Goal: Information Seeking & Learning: Learn about a topic

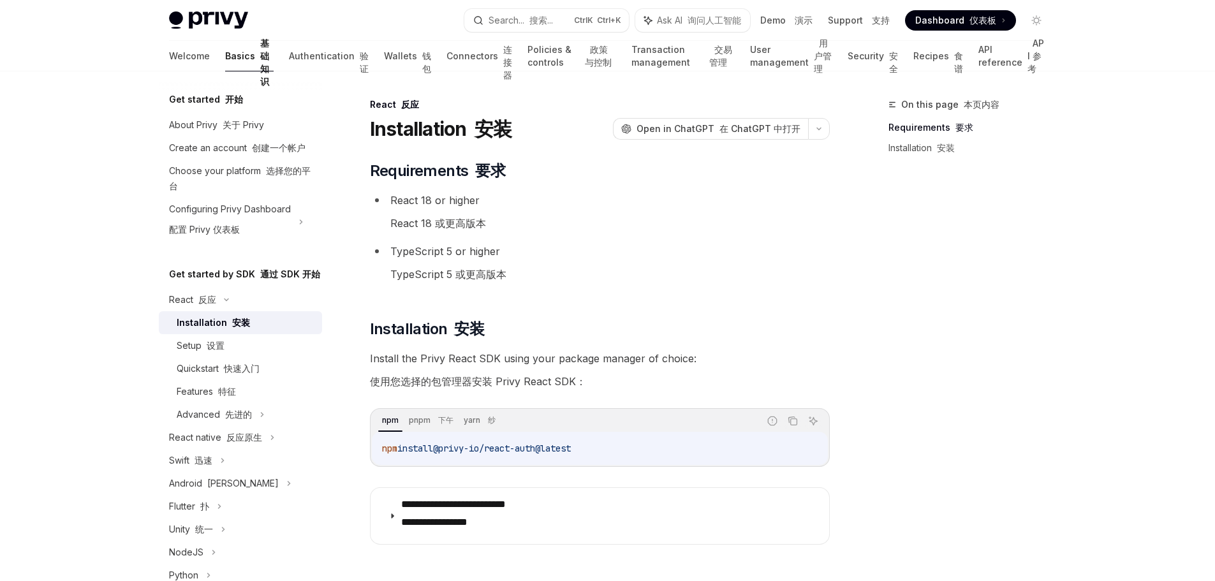
scroll to position [64, 0]
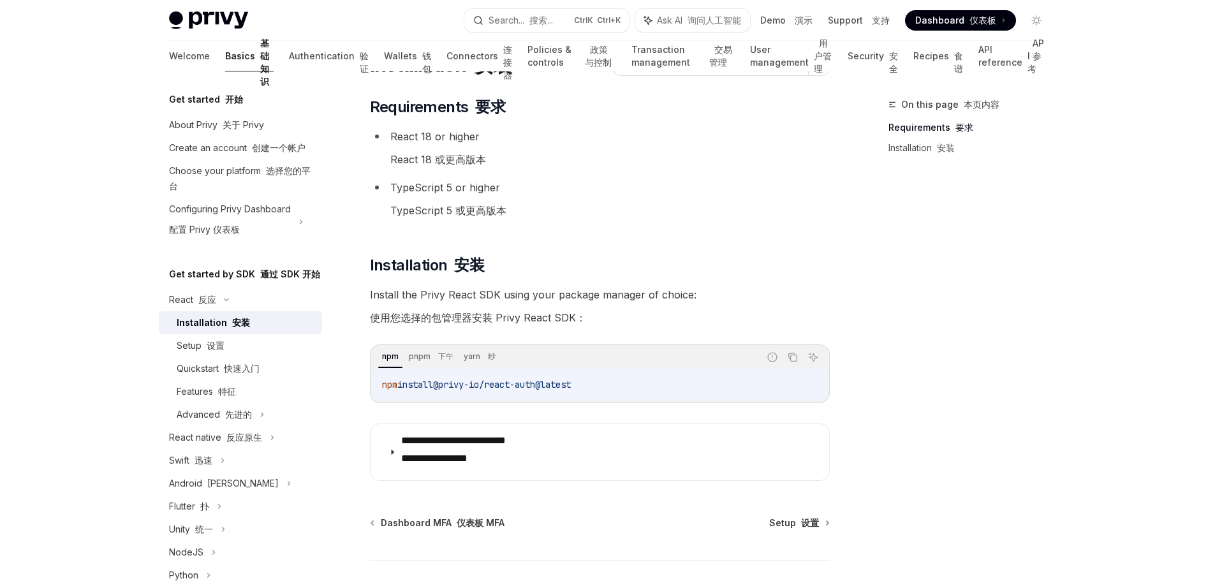
click at [446, 59] on link "Connectors 连接器" at bounding box center [479, 56] width 66 height 31
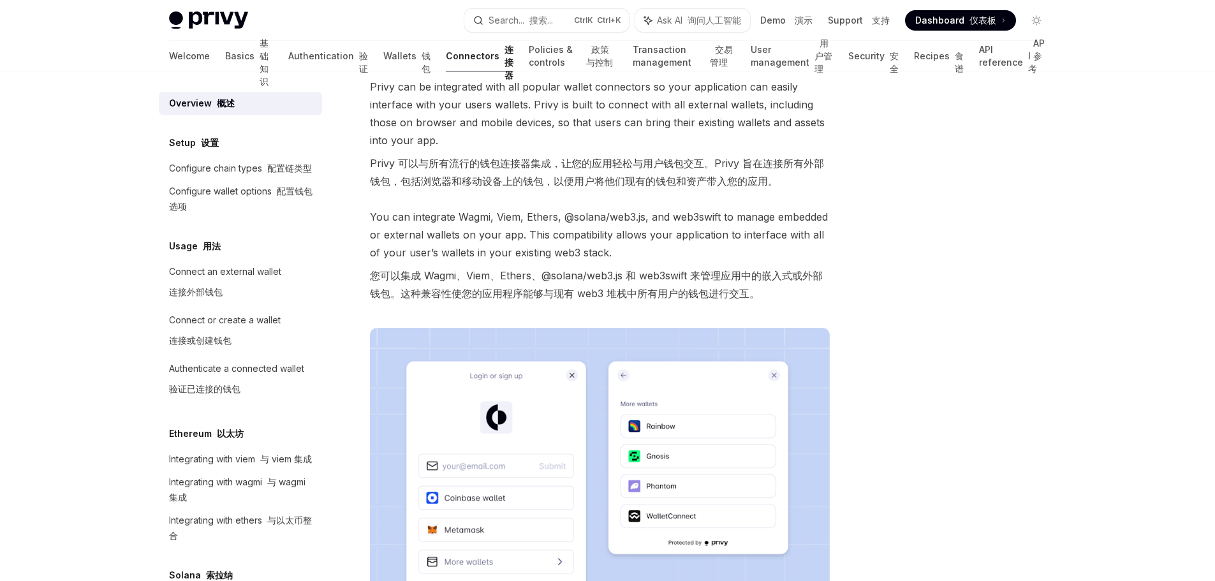
click at [854, 434] on div "Overview 概述 OpenAI Open in ChatGPT 在 ChatGPT 中打开 OpenAI Open in ChatGPT Privy c…" at bounding box center [608, 427] width 898 height 838
click at [913, 432] on div at bounding box center [960, 339] width 194 height 484
click at [1068, 427] on div "Overview 概述 Setup 设置 Configure chain types 配置链类型 Configure wallet options 配置钱包选…" at bounding box center [607, 427] width 939 height 838
click at [529, 55] on link "Policies & controls 政策与控制" at bounding box center [573, 56] width 89 height 31
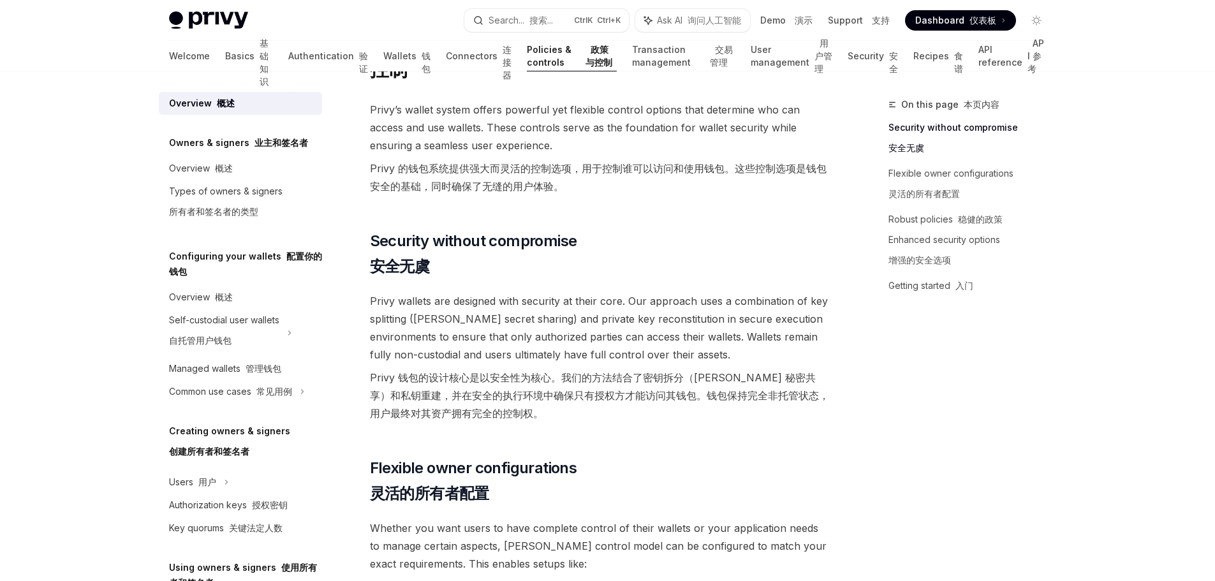
click at [821, 401] on font "Privy 钱包的设计核心是以安全性为核心。我们的方法结合了密钥拆分（Shamir 秘密共享）和私钥重建，并在安全的执行环境中确保只有授权方才能访问其钱包。钱…" at bounding box center [599, 395] width 459 height 48
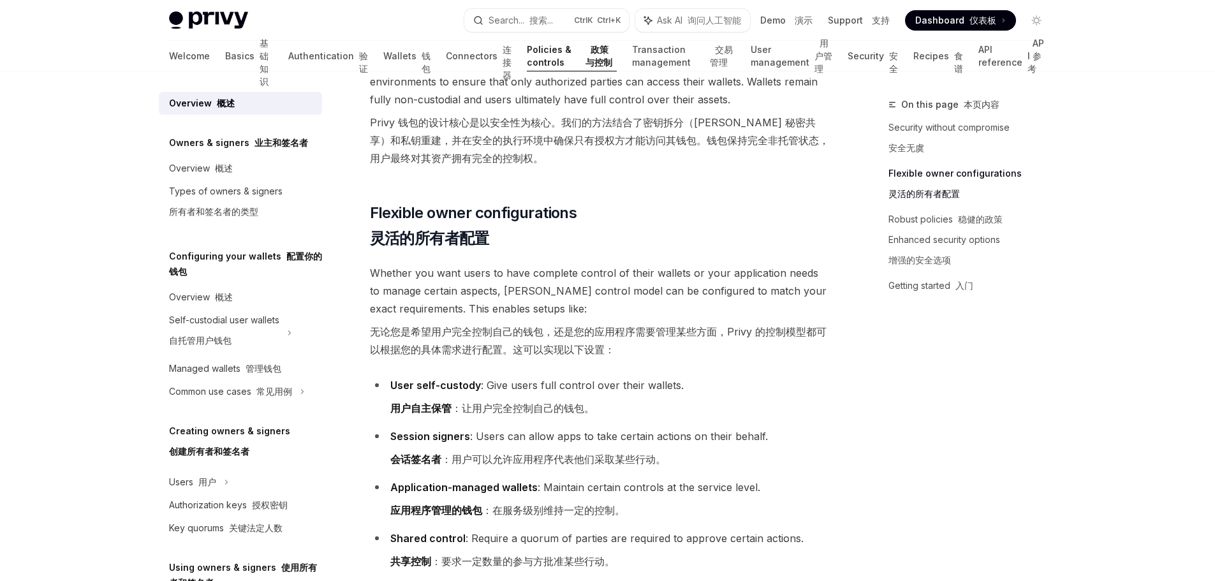
scroll to position [510, 0]
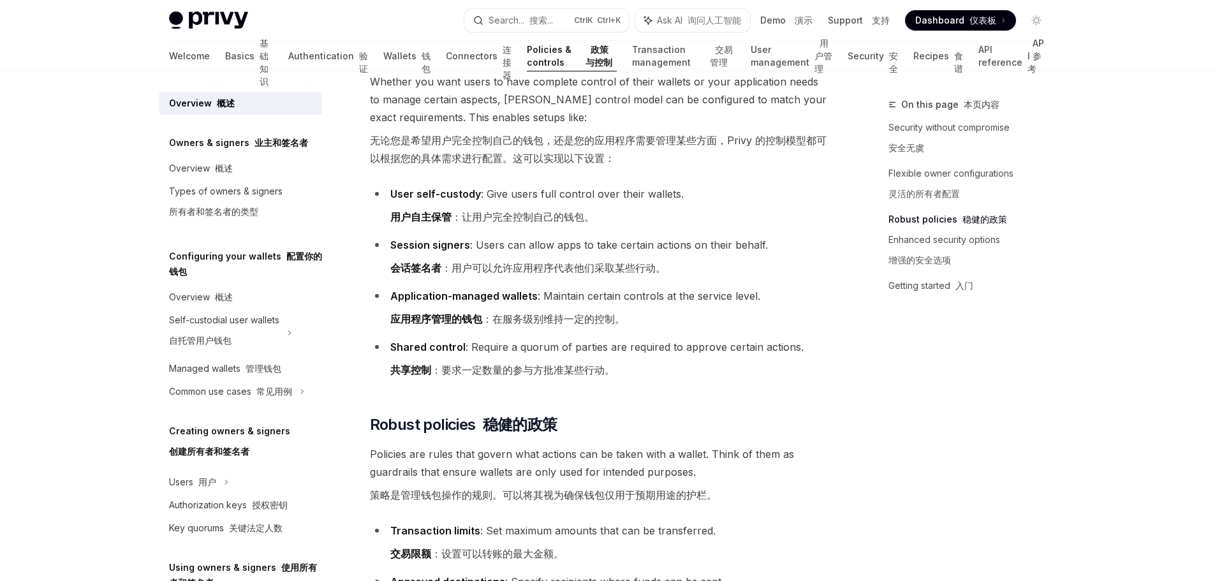
click at [745, 555] on li "Transaction limits : Set maximum amounts that can be transferred. 交易限额 ：设置可以转账的…" at bounding box center [600, 545] width 460 height 46
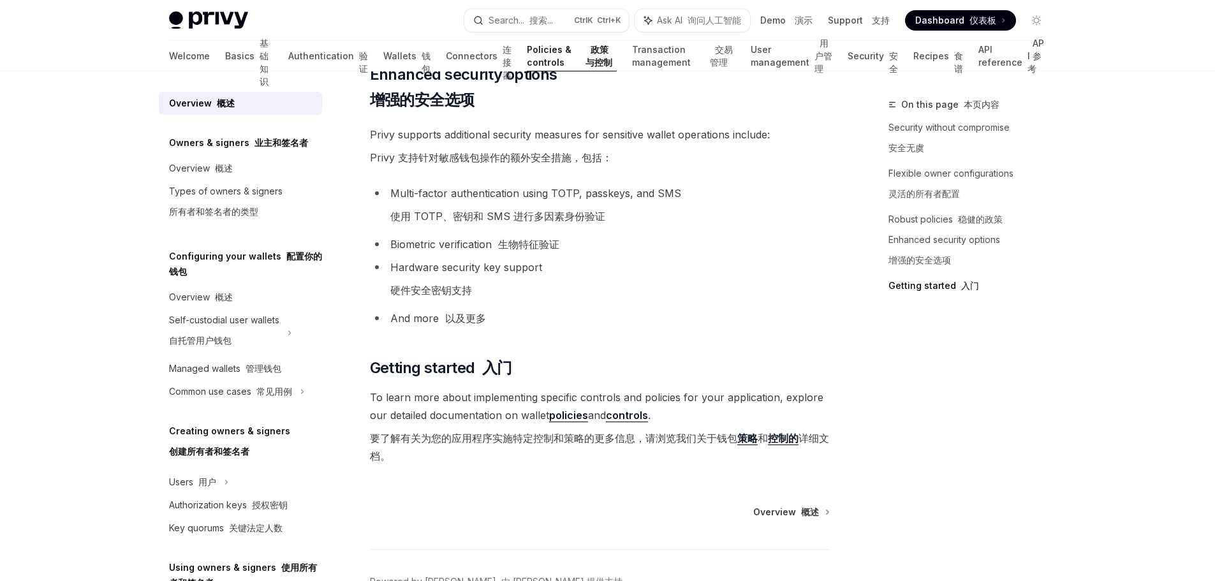
scroll to position [1722, 0]
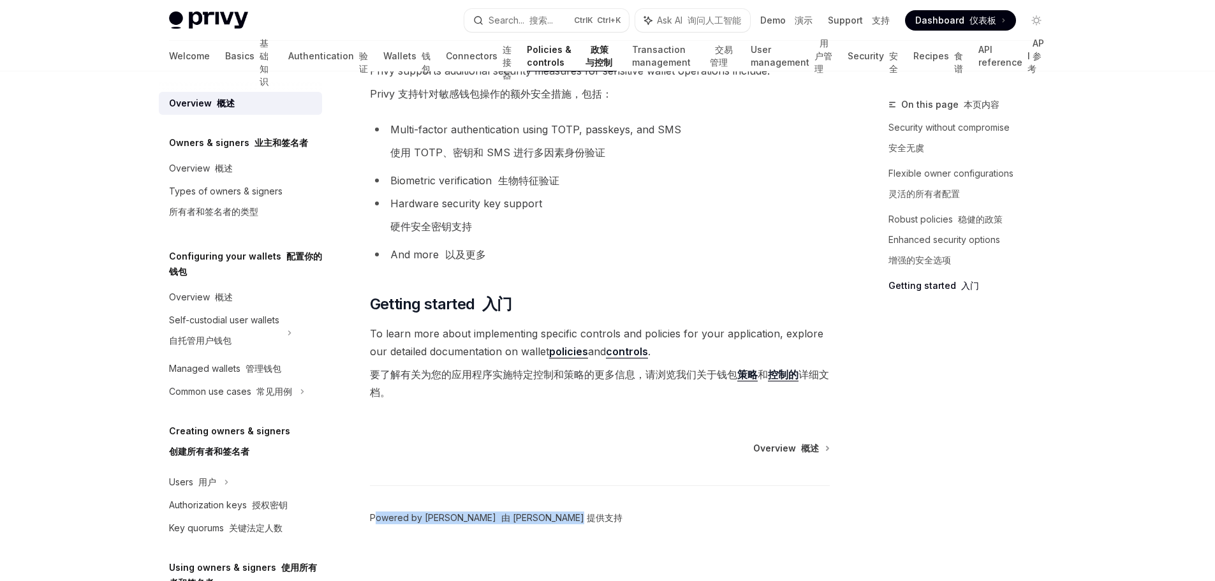
drag, startPoint x: 557, startPoint y: 518, endPoint x: 374, endPoint y: 519, distance: 182.4
click at [374, 519] on footer "Powered by Mintlify 由 Mintlify 提供支持" at bounding box center [600, 540] width 460 height 110
click at [1024, 403] on div "On this page 本页内容 Security without compromise 安全无虞 Flexible owner configuration…" at bounding box center [960, 339] width 194 height 484
click at [1048, 461] on div "On this page 本页内容 Security without compromise 安全无虞 Flexible owner configuration…" at bounding box center [960, 339] width 194 height 484
click at [621, 501] on footer "Powered by Mintlify 由 Mintlify 提供支持" at bounding box center [600, 540] width 460 height 110
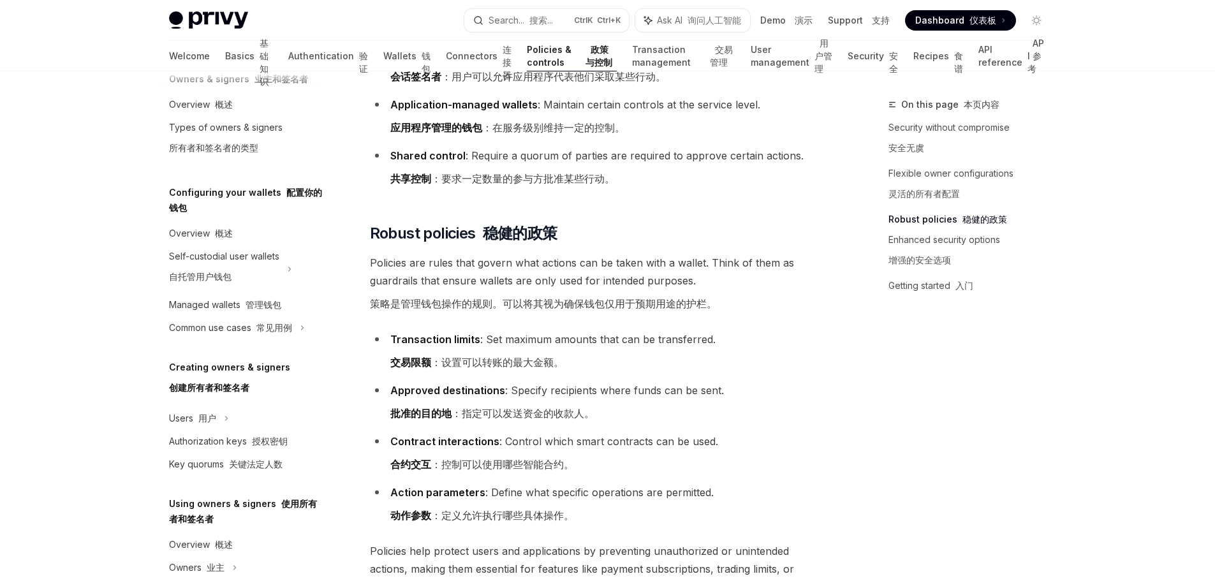
scroll to position [574, 0]
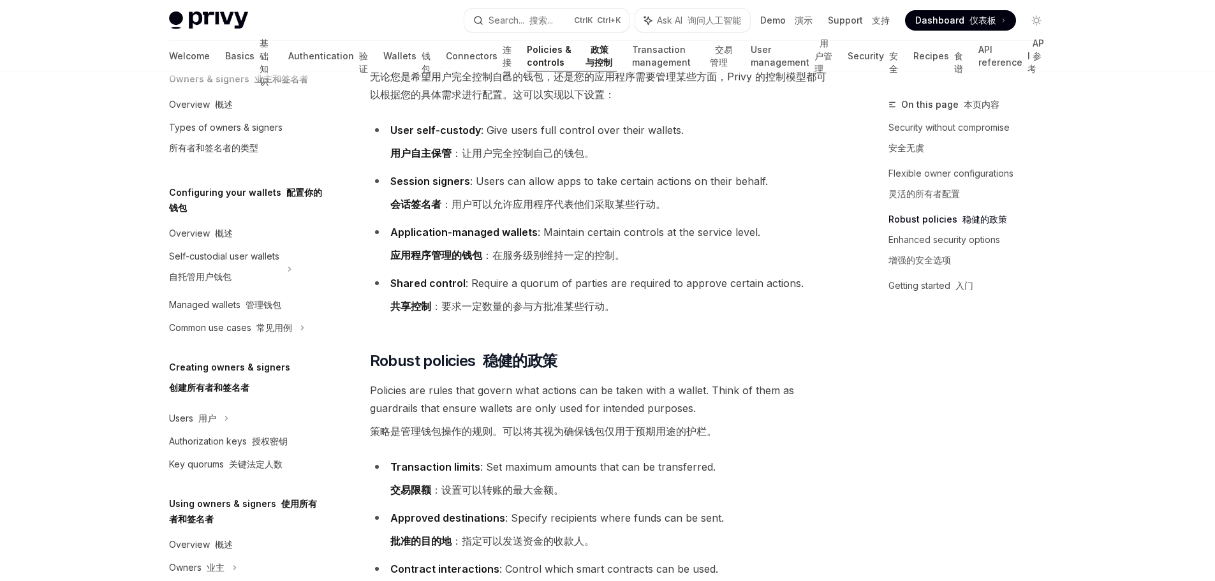
drag, startPoint x: 955, startPoint y: 460, endPoint x: 861, endPoint y: 488, distance: 98.5
click at [955, 460] on div "On this page 本页内容 Security without compromise 安全无虞 Flexible owner configuration…" at bounding box center [960, 339] width 194 height 484
click at [809, 488] on li "Transaction limits : Set maximum amounts that can be transferred. 交易限额 ：设置可以转账的…" at bounding box center [600, 481] width 460 height 46
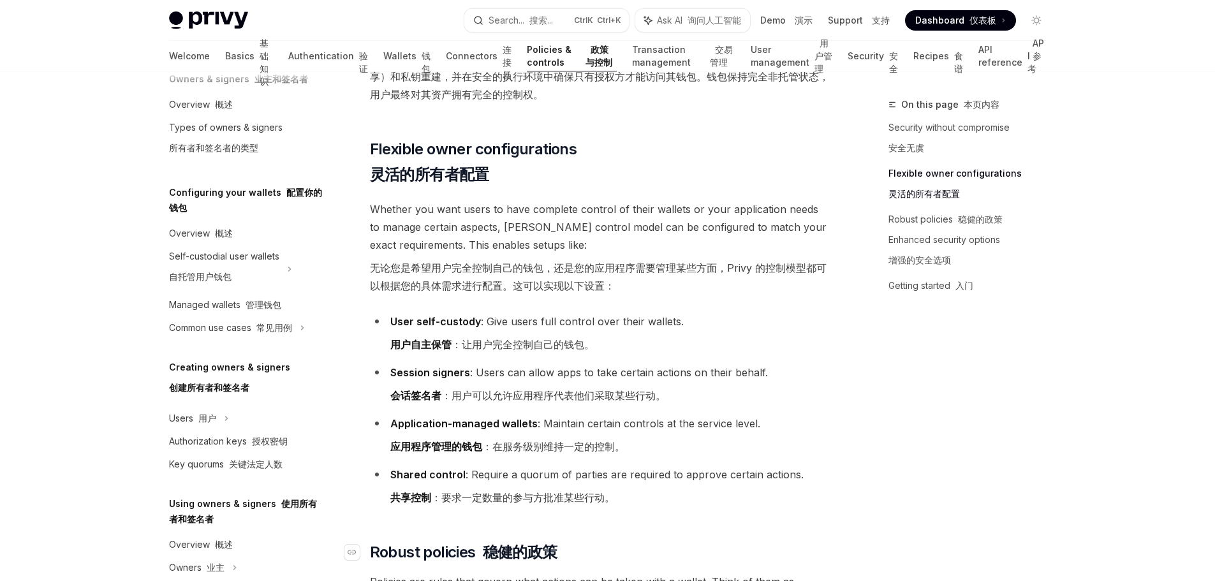
scroll to position [319, 0]
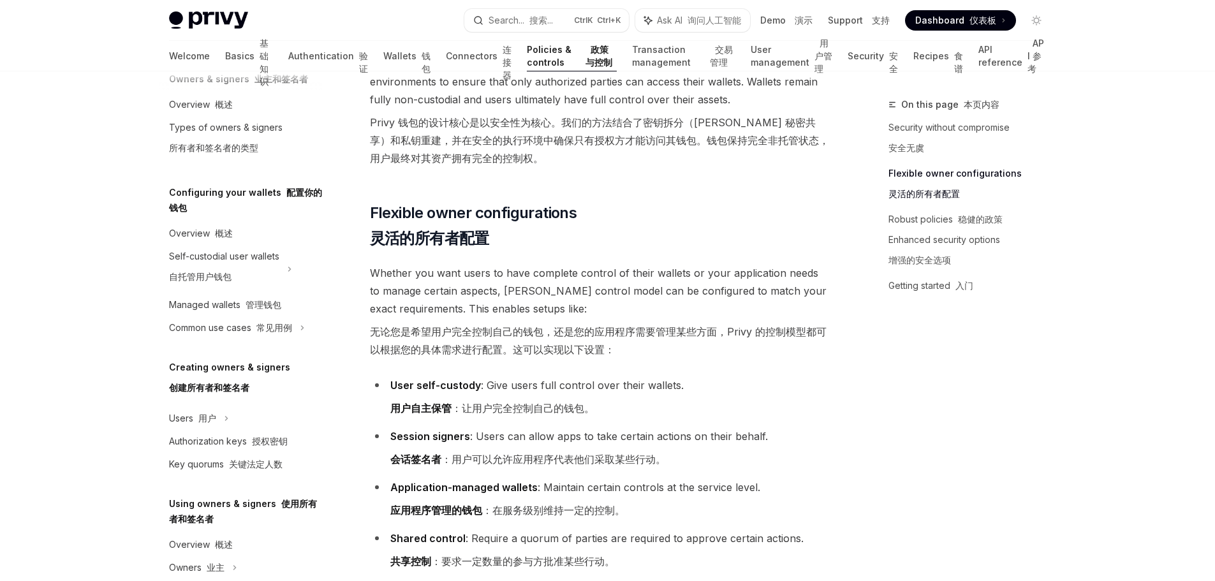
click at [979, 414] on div "On this page 本页内容 Security without compromise 安全无虞 Flexible owner configuration…" at bounding box center [960, 339] width 194 height 484
click at [958, 546] on div "On this page 本页内容 Security without compromise 安全无虞 Flexible owner configuration…" at bounding box center [960, 339] width 194 height 484
click at [904, 502] on div "On this page 本页内容 Security without compromise 安全无虞 Flexible owner configuration…" at bounding box center [960, 339] width 194 height 484
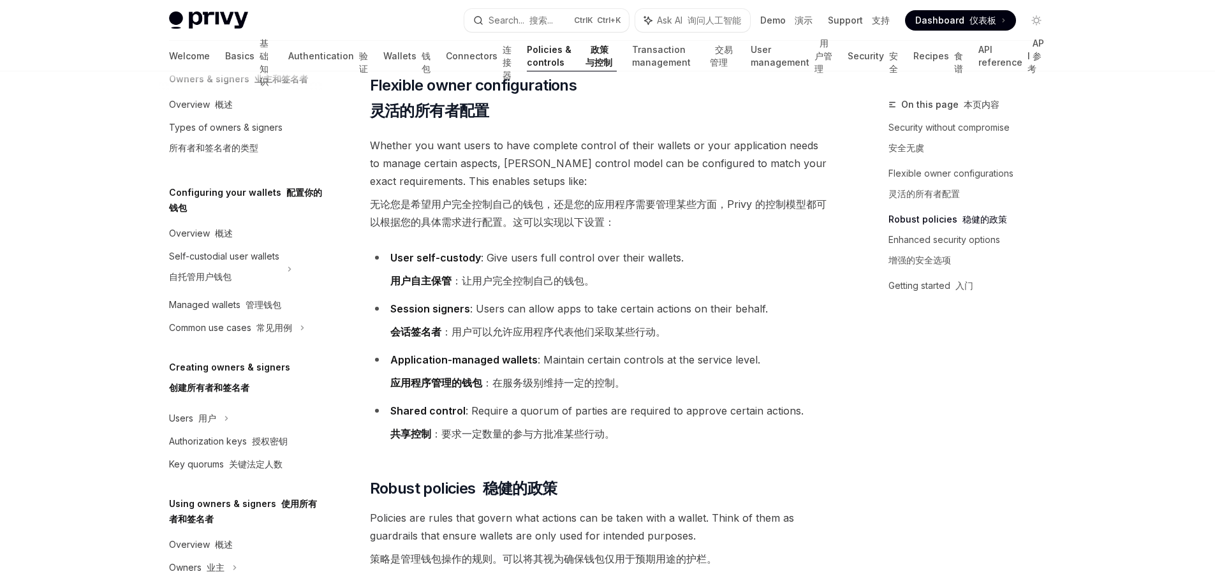
scroll to position [638, 0]
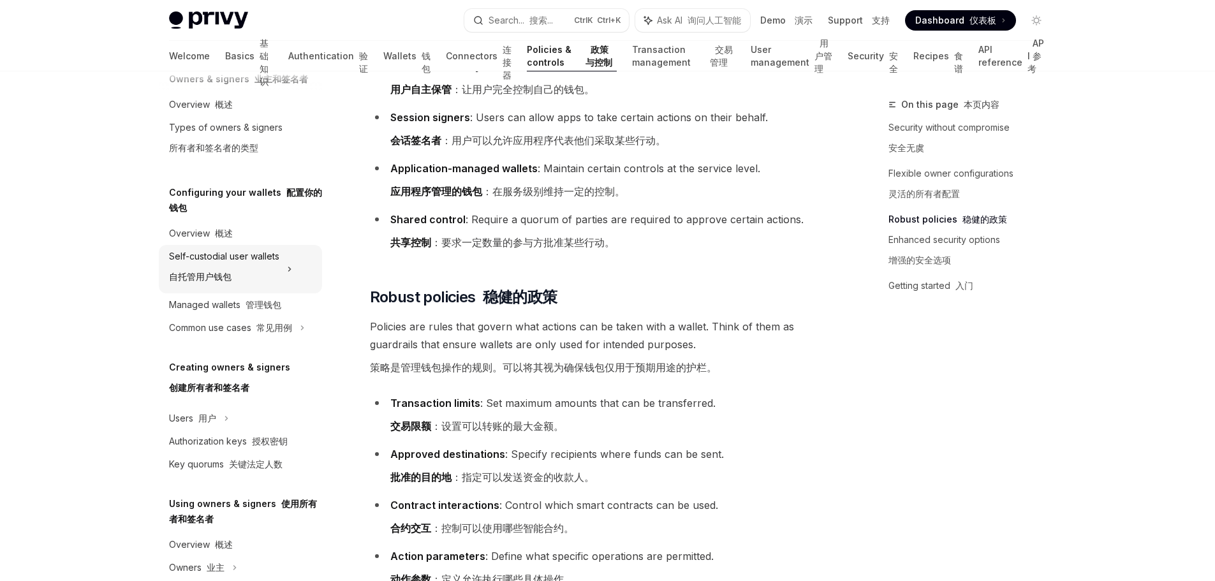
click at [214, 282] on font "自托管用户钱包" at bounding box center [200, 276] width 62 height 15
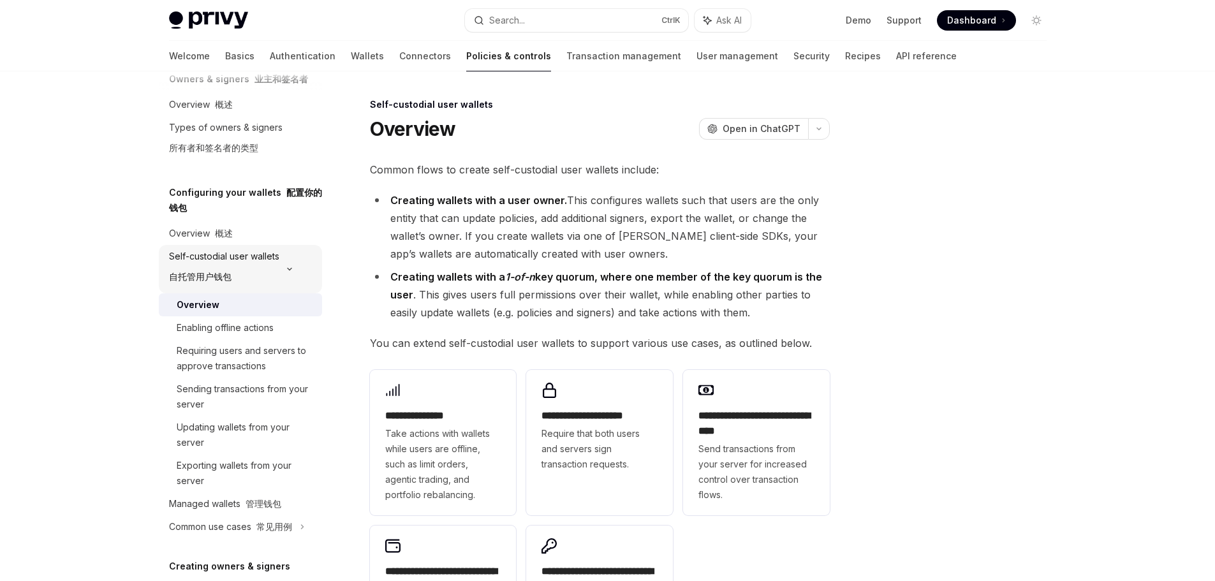
click at [283, 266] on div "Self-custodial user wallets 自托管用户钱包" at bounding box center [240, 269] width 163 height 48
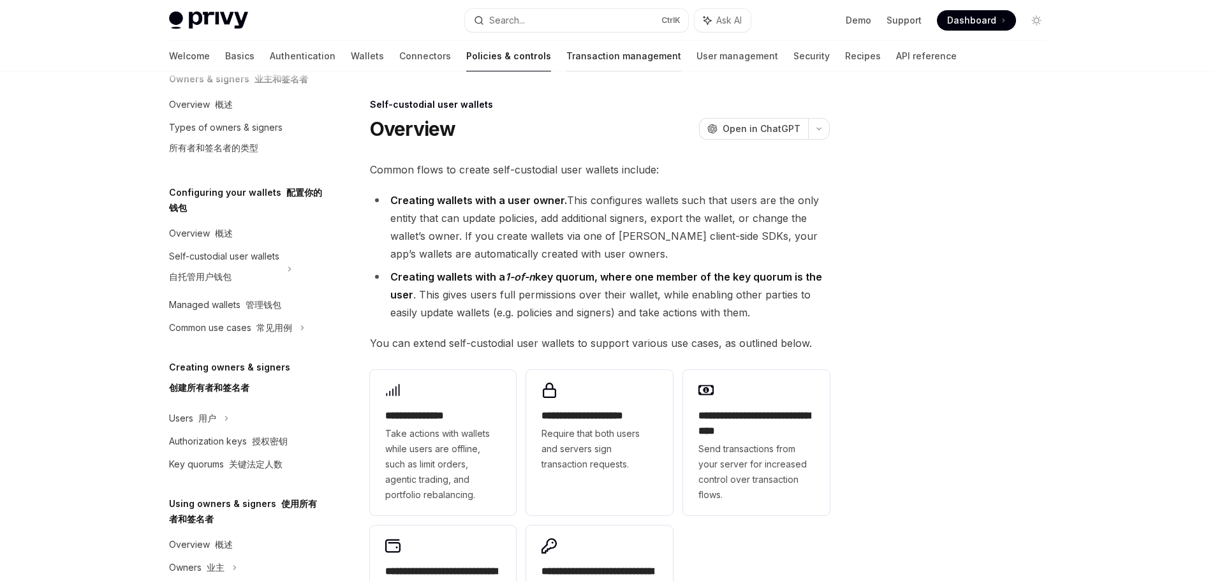
click at [566, 53] on link "Transaction management" at bounding box center [623, 56] width 115 height 31
type textarea "*"
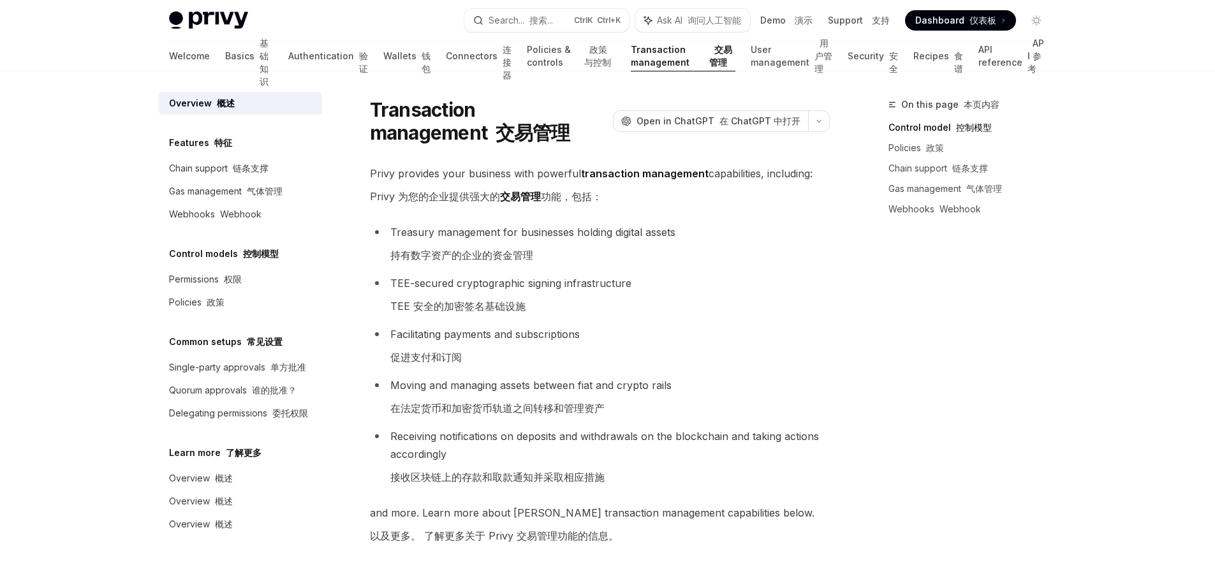
click at [996, 416] on div "On this page 本页内容 Control model 控制模型 Policies 政策 Chain support 链条支撑 Gas managem…" at bounding box center [960, 339] width 194 height 484
click at [777, 380] on li "Moving and managing assets between fiat and crypto rails 在法定货币和加密货币轨道之间转移和管理资产" at bounding box center [600, 399] width 460 height 46
click at [1029, 441] on div "On this page 本页内容 Control model 控制模型 Policies 政策 Chain support 链条支撑 Gas managem…" at bounding box center [960, 339] width 194 height 484
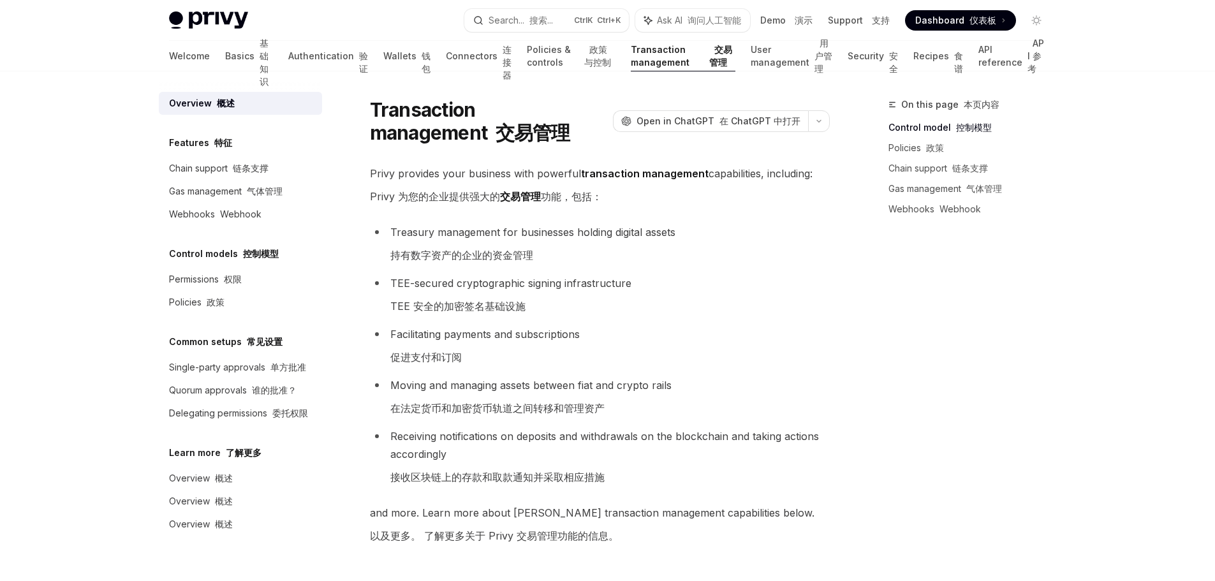
click at [988, 327] on div "On this page 本页内容 Control model 控制模型 Policies 政策 Chain support 链条支撑 Gas managem…" at bounding box center [960, 339] width 194 height 484
click at [751, 339] on li "Facilitating payments and subscriptions 促进支付和订阅" at bounding box center [600, 348] width 460 height 46
click at [682, 507] on span "and more. Learn more about [PERSON_NAME] transaction management capabilities be…" at bounding box center [600, 527] width 460 height 46
click at [997, 404] on div "On this page 本页内容 Control model 控制模型 Policies 政策 Chain support 链条支撑 Gas managem…" at bounding box center [960, 339] width 194 height 484
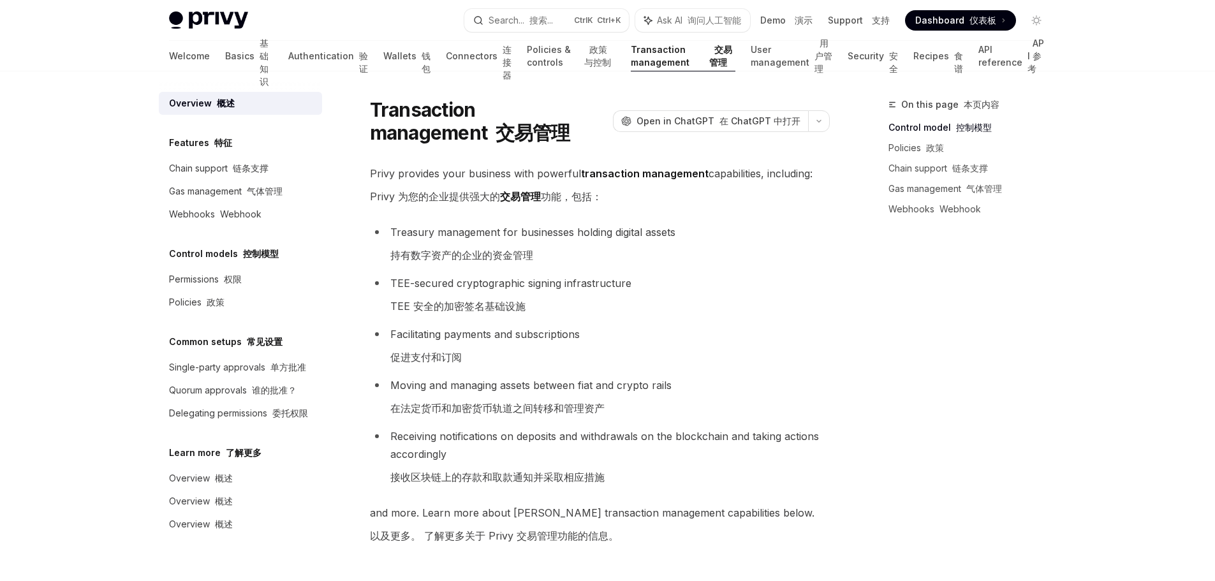
click at [681, 331] on li "Facilitating payments and subscriptions 促进支付和订阅" at bounding box center [600, 348] width 460 height 46
click at [652, 529] on span "and more. Learn more about [PERSON_NAME] transaction management capabilities be…" at bounding box center [600, 527] width 460 height 46
click at [1015, 397] on div "On this page 本页内容 Control model 控制模型 Policies 政策 Chain support 链条支撑 Gas managem…" at bounding box center [960, 339] width 194 height 484
click at [897, 369] on div "On this page 本页内容 Control model 控制模型 Policies 政策 Chain support 链条支撑 Gas managem…" at bounding box center [960, 339] width 194 height 484
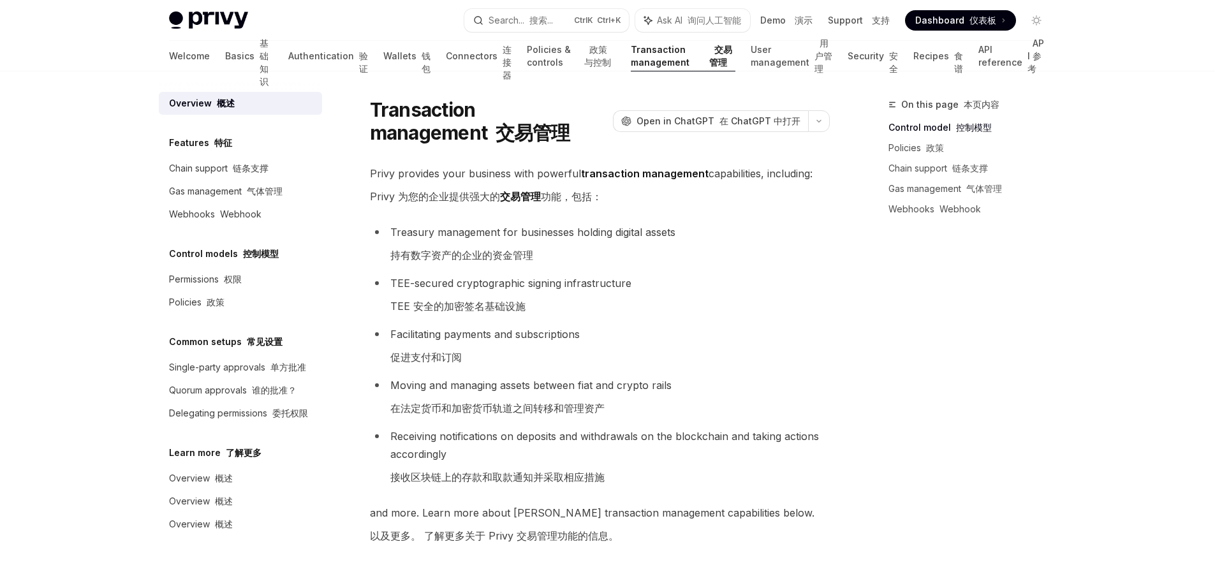
click at [727, 471] on li "Receiving notifications on deposits and withdrawals on the blockchain and takin…" at bounding box center [600, 459] width 460 height 64
click at [492, 22] on div "Search... 搜索..." at bounding box center [520, 20] width 64 height 15
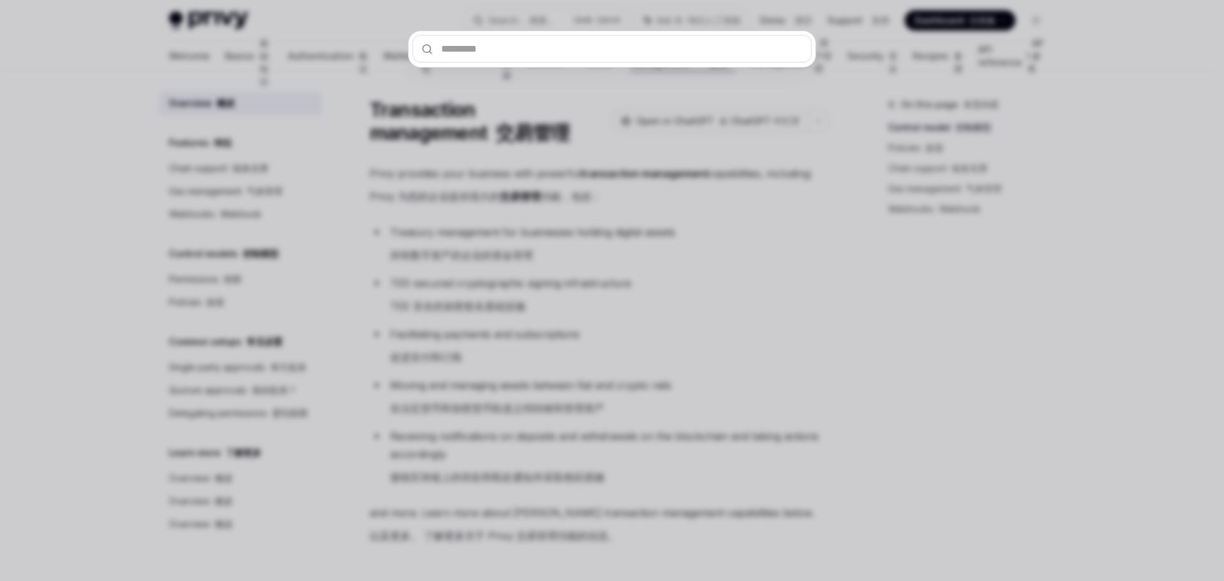
click at [752, 279] on div at bounding box center [612, 290] width 1224 height 581
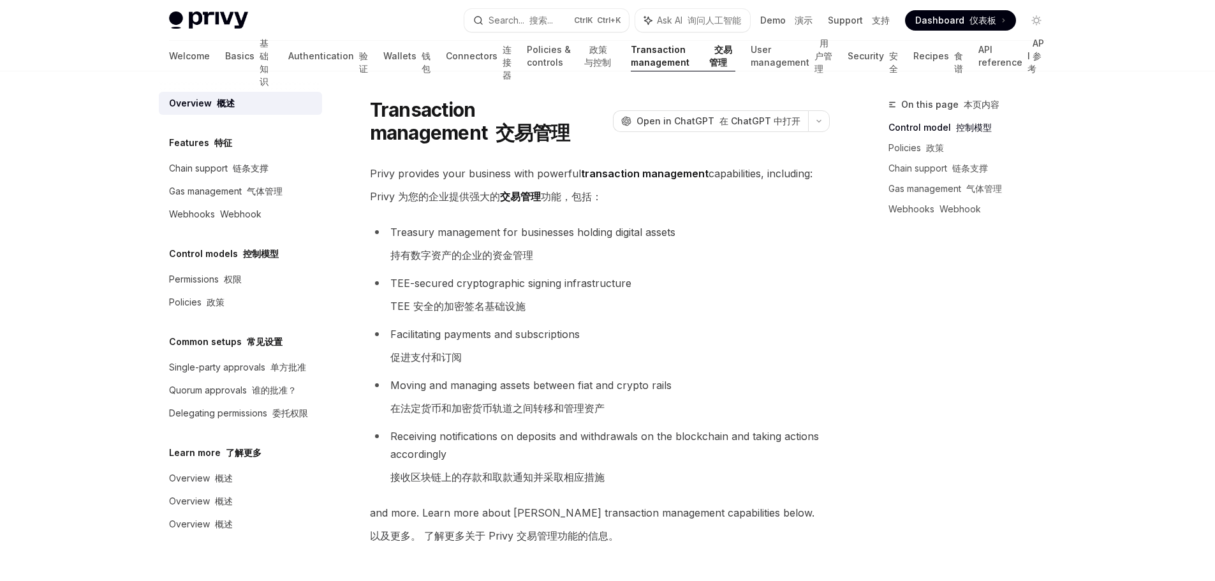
click at [649, 256] on li "Treasury management for businesses holding digital assets 持有数字资产的企业的资金管理" at bounding box center [600, 246] width 460 height 46
click at [1015, 365] on div "On this page 本页内容 Control model 控制模型 Policies 政策 Chain support 链条支撑 Gas managem…" at bounding box center [960, 339] width 194 height 484
click at [1032, 480] on div "On this page 本页内容 Control model 控制模型 Policies 政策 Chain support 链条支撑 Gas managem…" at bounding box center [960, 339] width 194 height 484
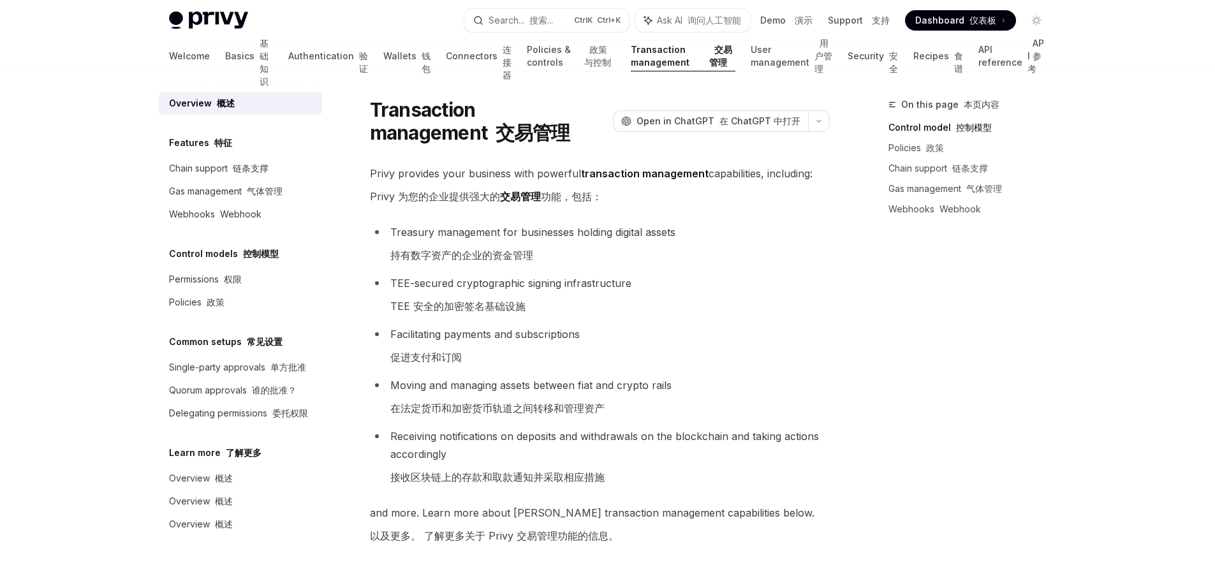
click at [991, 314] on div "On this page 本页内容 Control model 控制模型 Policies 政策 Chain support 链条支撑 Gas managem…" at bounding box center [960, 339] width 194 height 484
click at [1038, 353] on div "On this page 本页内容 Control model 控制模型 Policies 政策 Chain support 链条支撑 Gas managem…" at bounding box center [960, 339] width 194 height 484
click at [995, 57] on link "API reference API 参考" at bounding box center [1012, 56] width 68 height 31
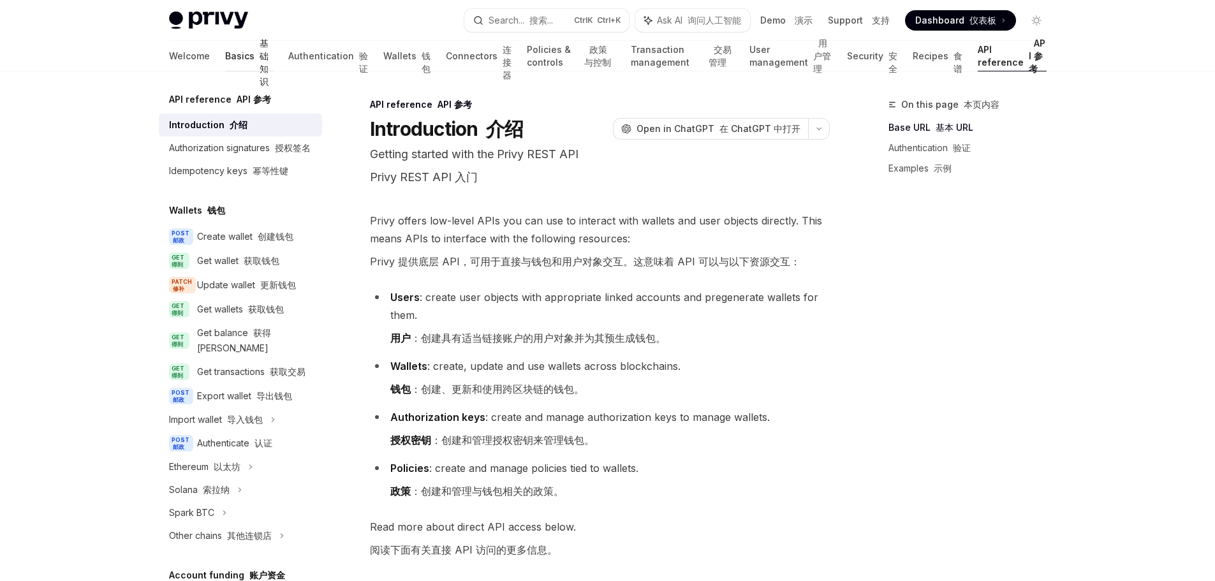
click at [260, 61] on font "基础知识" at bounding box center [267, 56] width 14 height 64
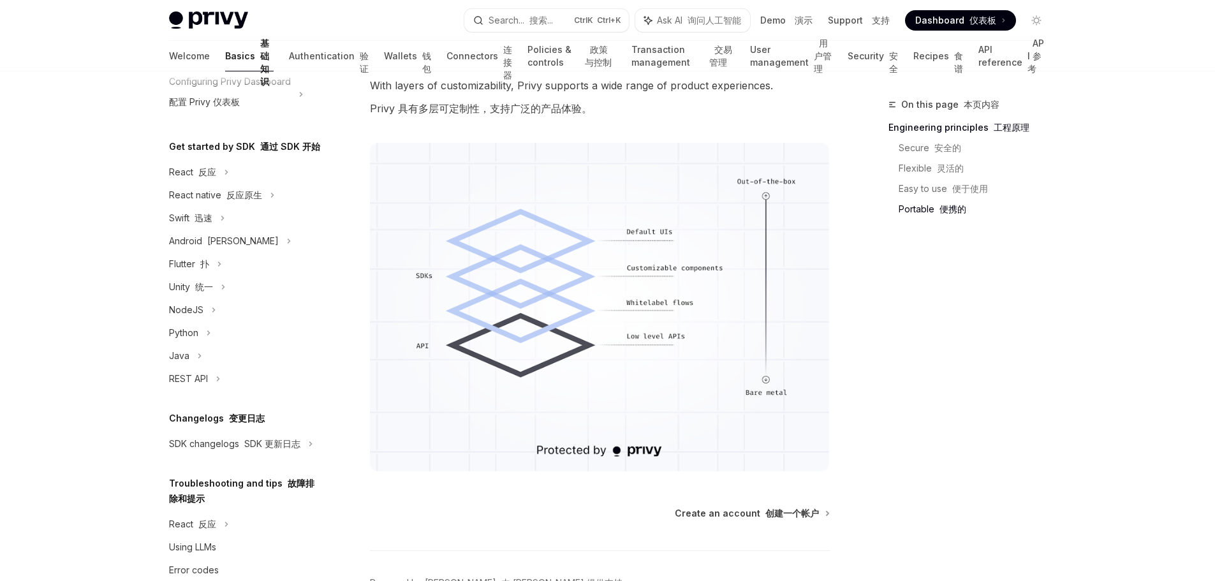
scroll to position [1610, 0]
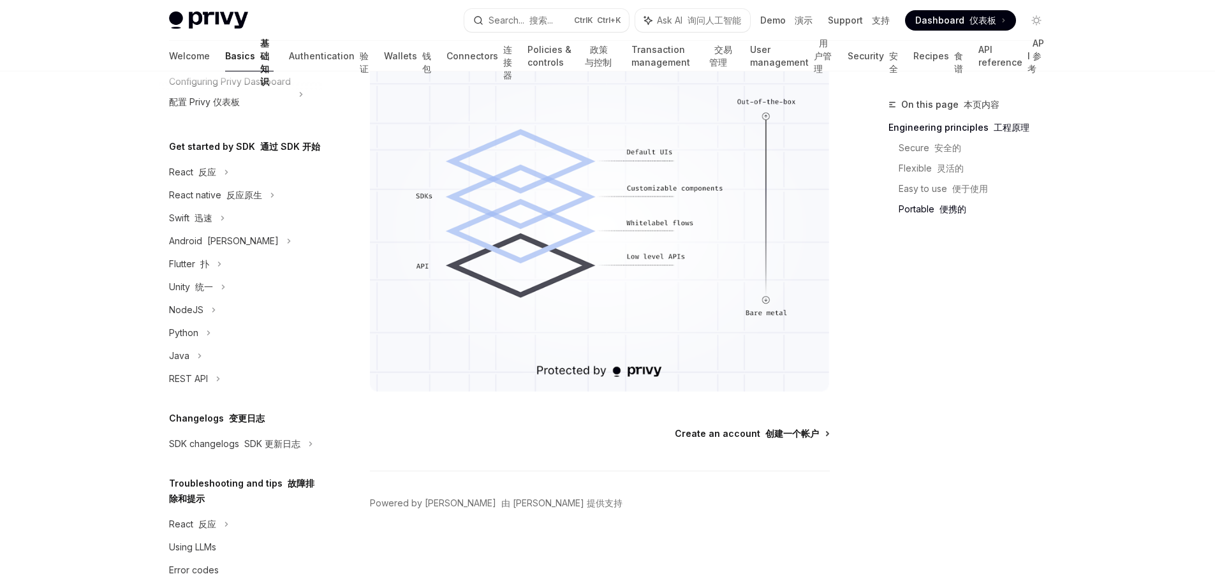
click at [800, 436] on font "创建一个帐户" at bounding box center [792, 433] width 54 height 11
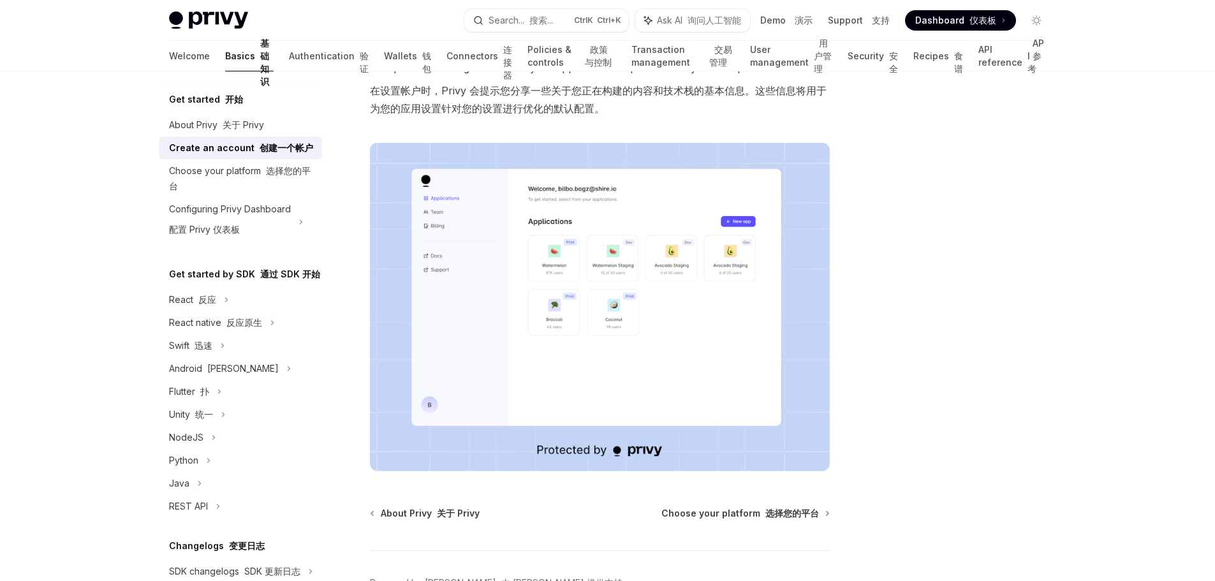
scroll to position [335, 0]
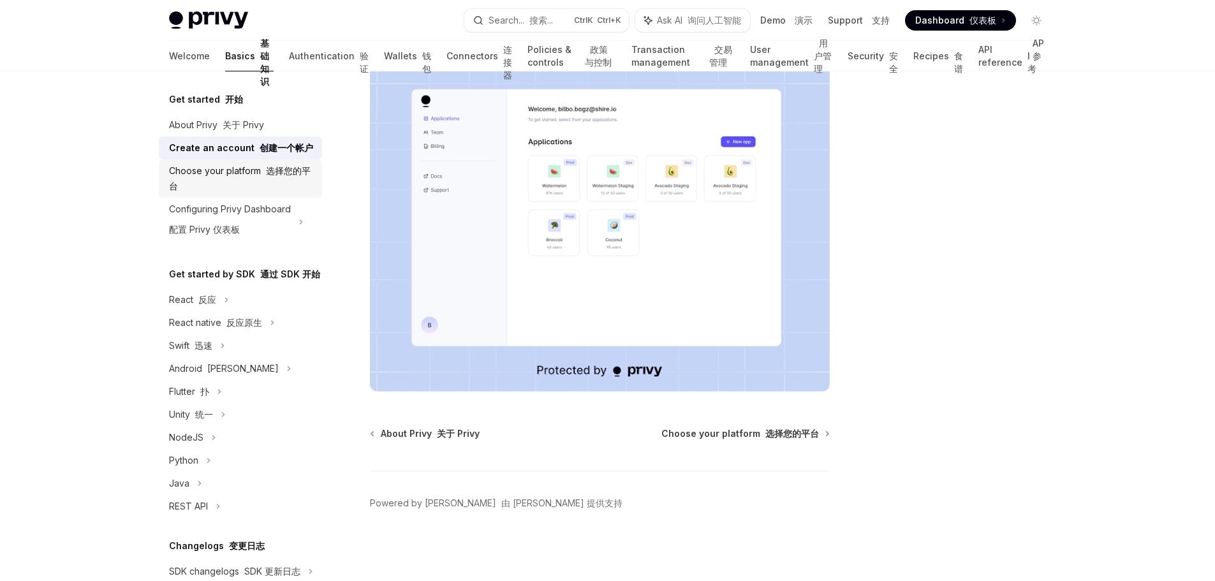
click at [265, 194] on div "Choose your platform 选择您的平台" at bounding box center [241, 178] width 145 height 31
type textarea "*"
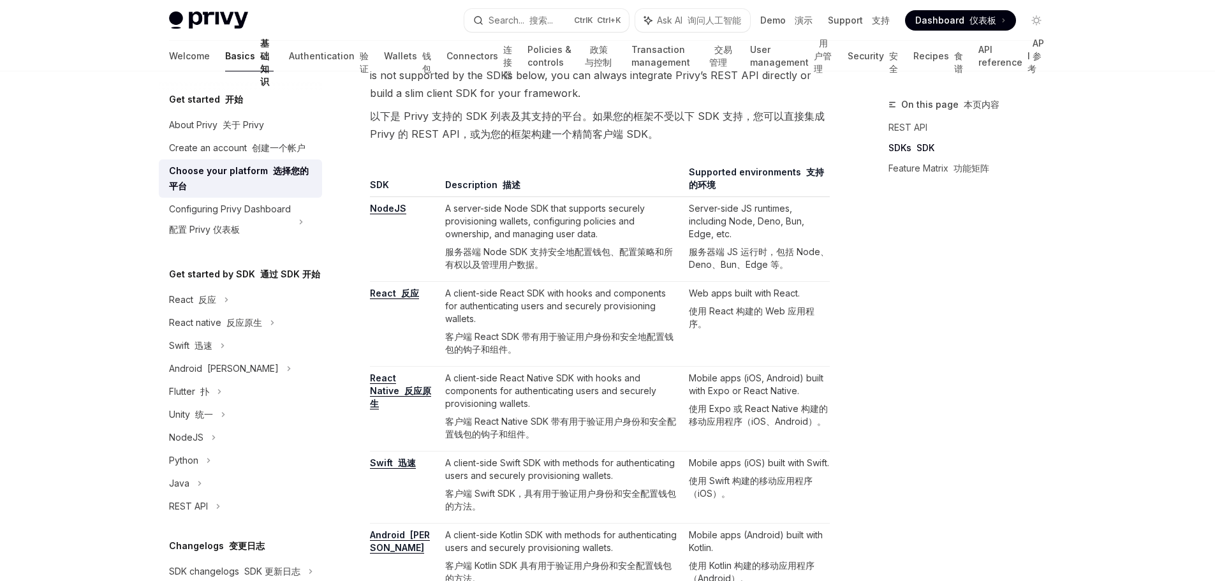
scroll to position [1148, 0]
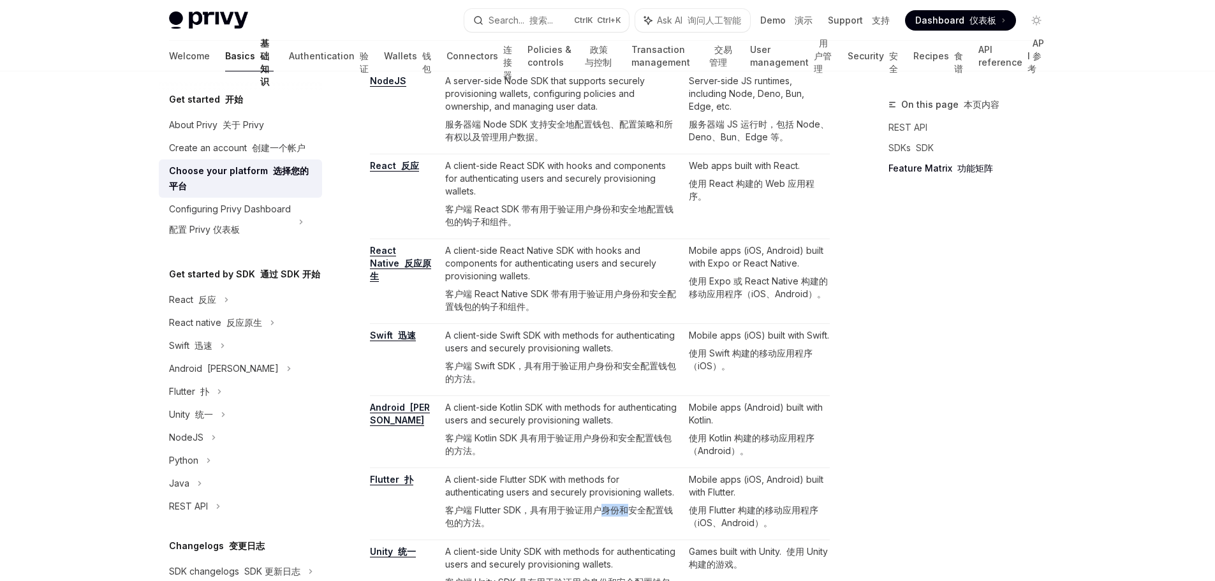
drag, startPoint x: 624, startPoint y: 499, endPoint x: 596, endPoint y: 494, distance: 29.3
click at [596, 504] on font "客户端 Flutter SDK，具有用于验证用户身份和安全配置钱包的方法。" at bounding box center [559, 516] width 228 height 24
click at [608, 508] on font "客户端 Flutter SDK，具有用于验证用户身份和安全配置钱包的方法。" at bounding box center [562, 517] width 234 height 26
